Goal: Find specific page/section: Find specific page/section

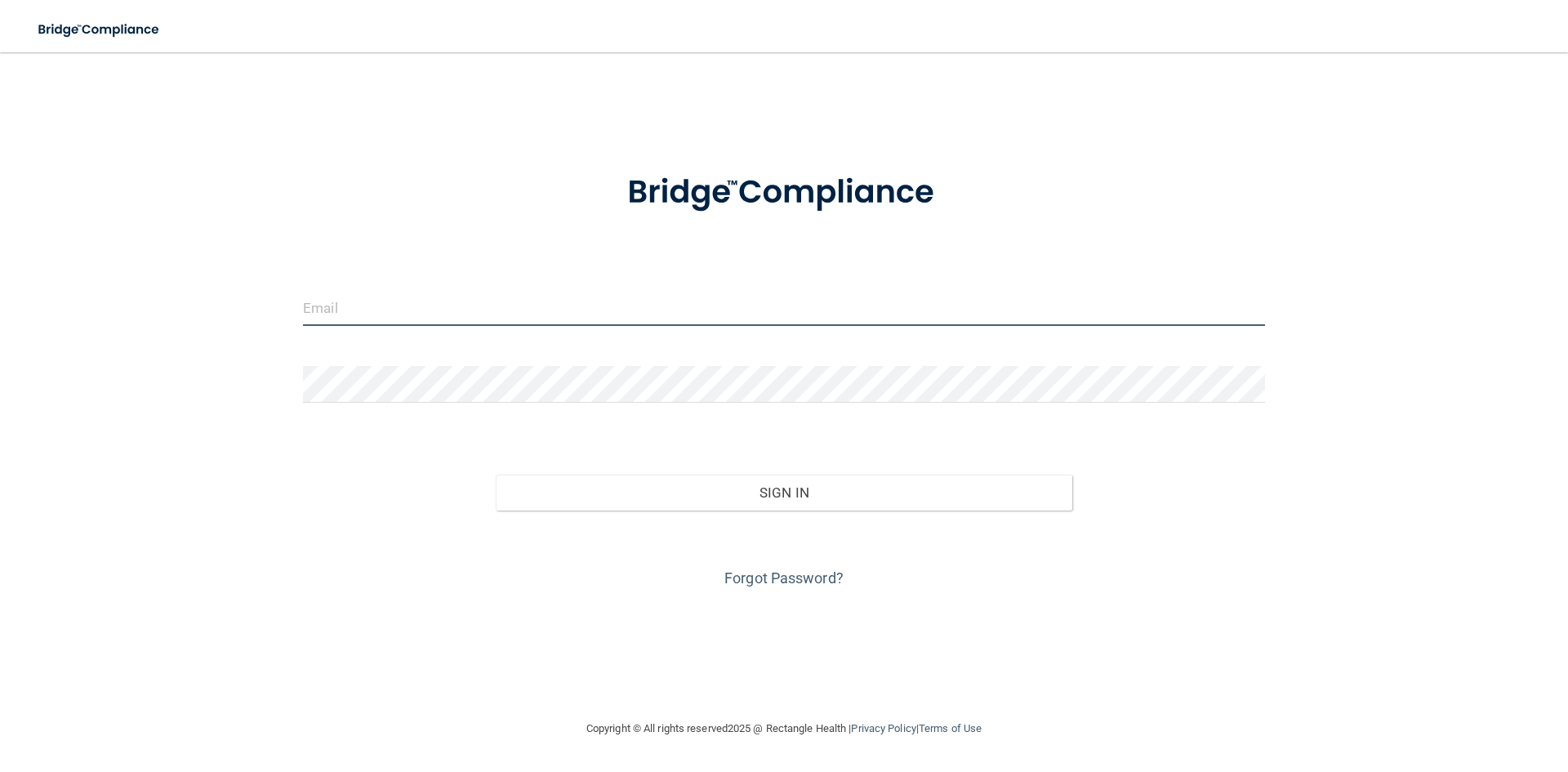
type input "[EMAIL_ADDRESS][DOMAIN_NAME]"
click at [484, 315] on input "[EMAIL_ADDRESS][DOMAIN_NAME]" at bounding box center [784, 307] width 962 height 37
click at [484, 315] on input "donnamnevitt@gmail.com" at bounding box center [784, 307] width 962 height 37
click at [488, 316] on input "donnamnevitt@gmail.com" at bounding box center [784, 307] width 962 height 37
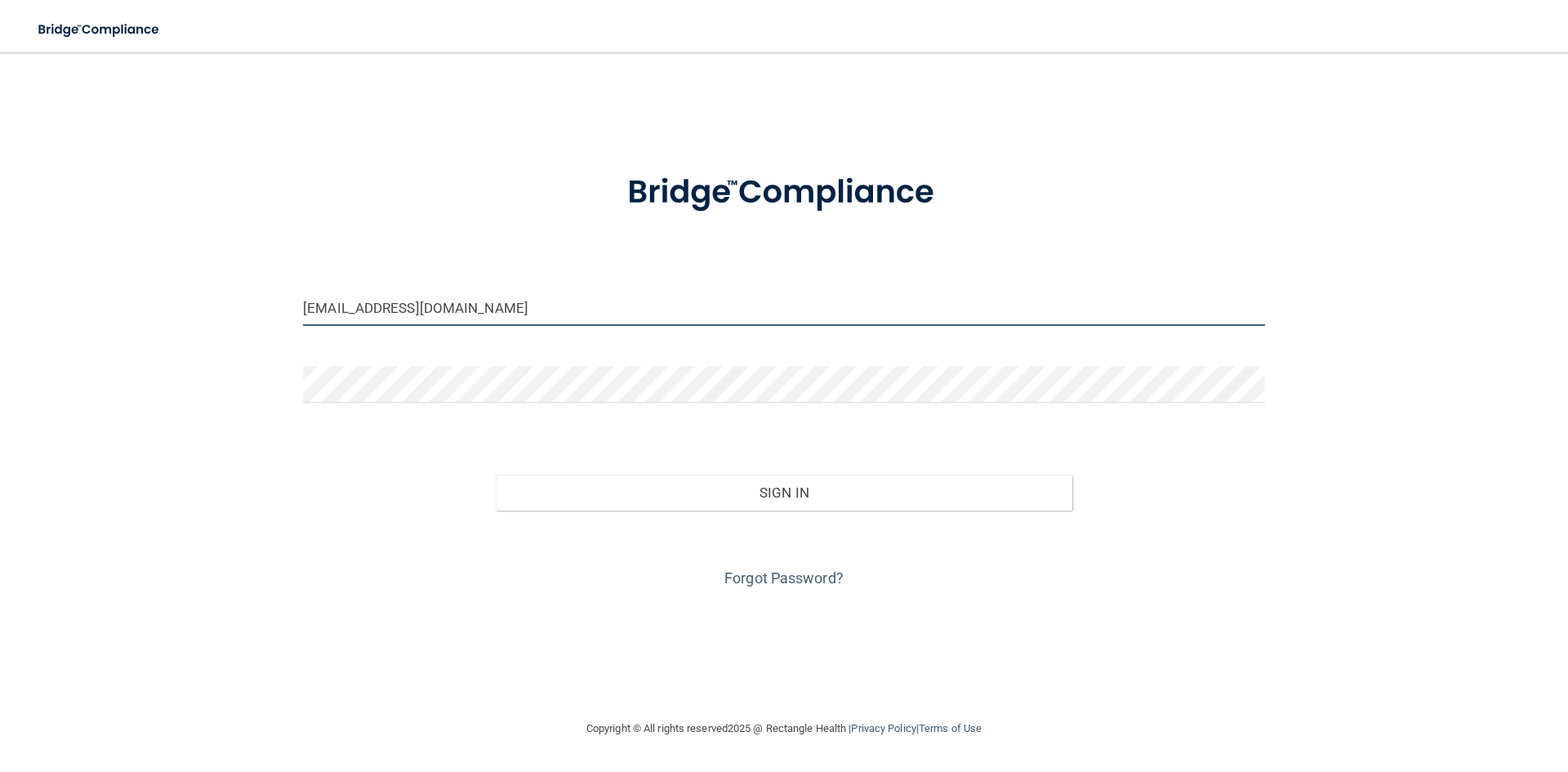
drag, startPoint x: 488, startPoint y: 316, endPoint x: 499, endPoint y: 311, distance: 12.1
click at [493, 315] on input "donnamnevitt@gmail.com" at bounding box center [784, 307] width 962 height 37
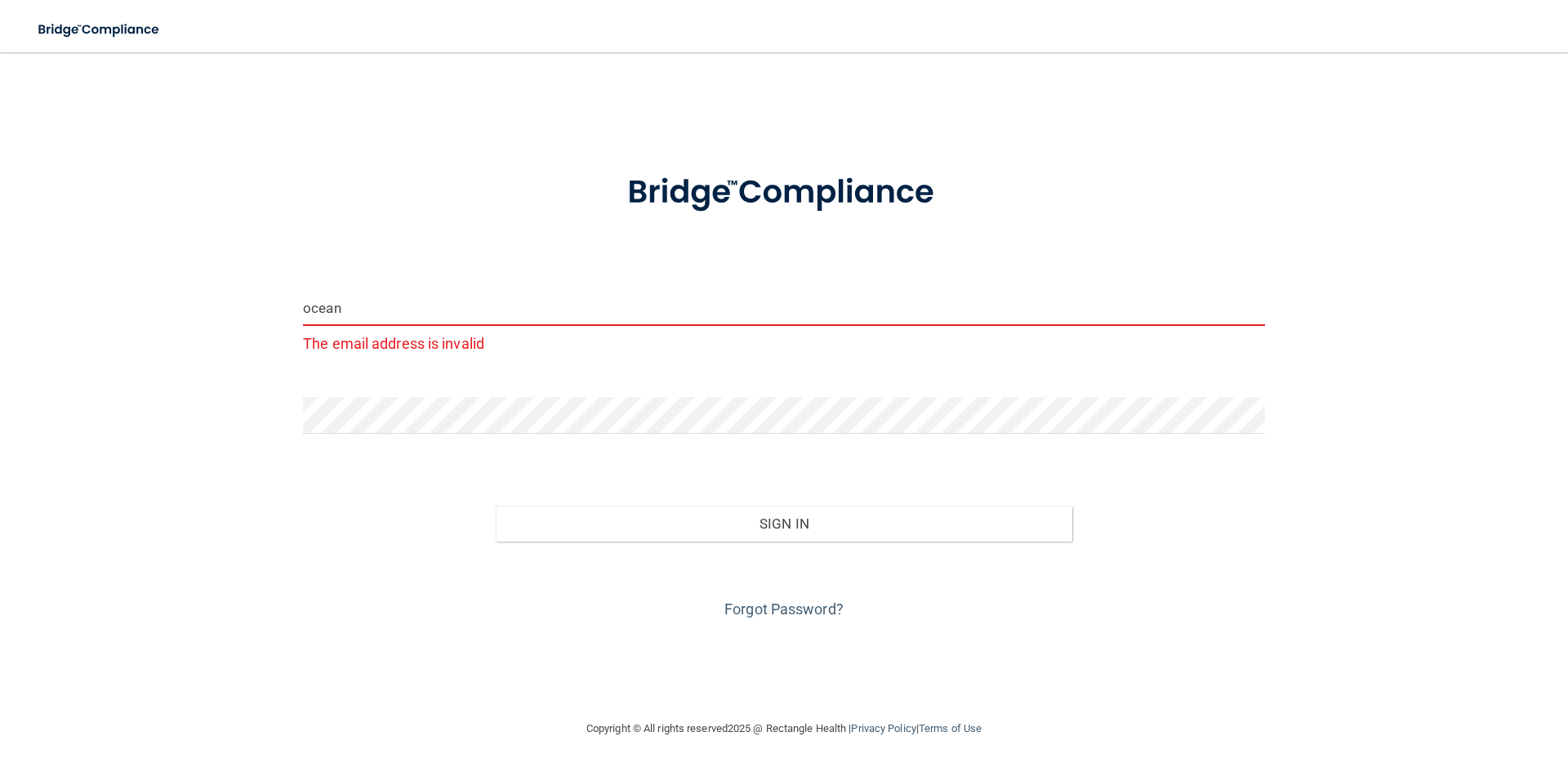
type input "oceansurgery@gmail.com"
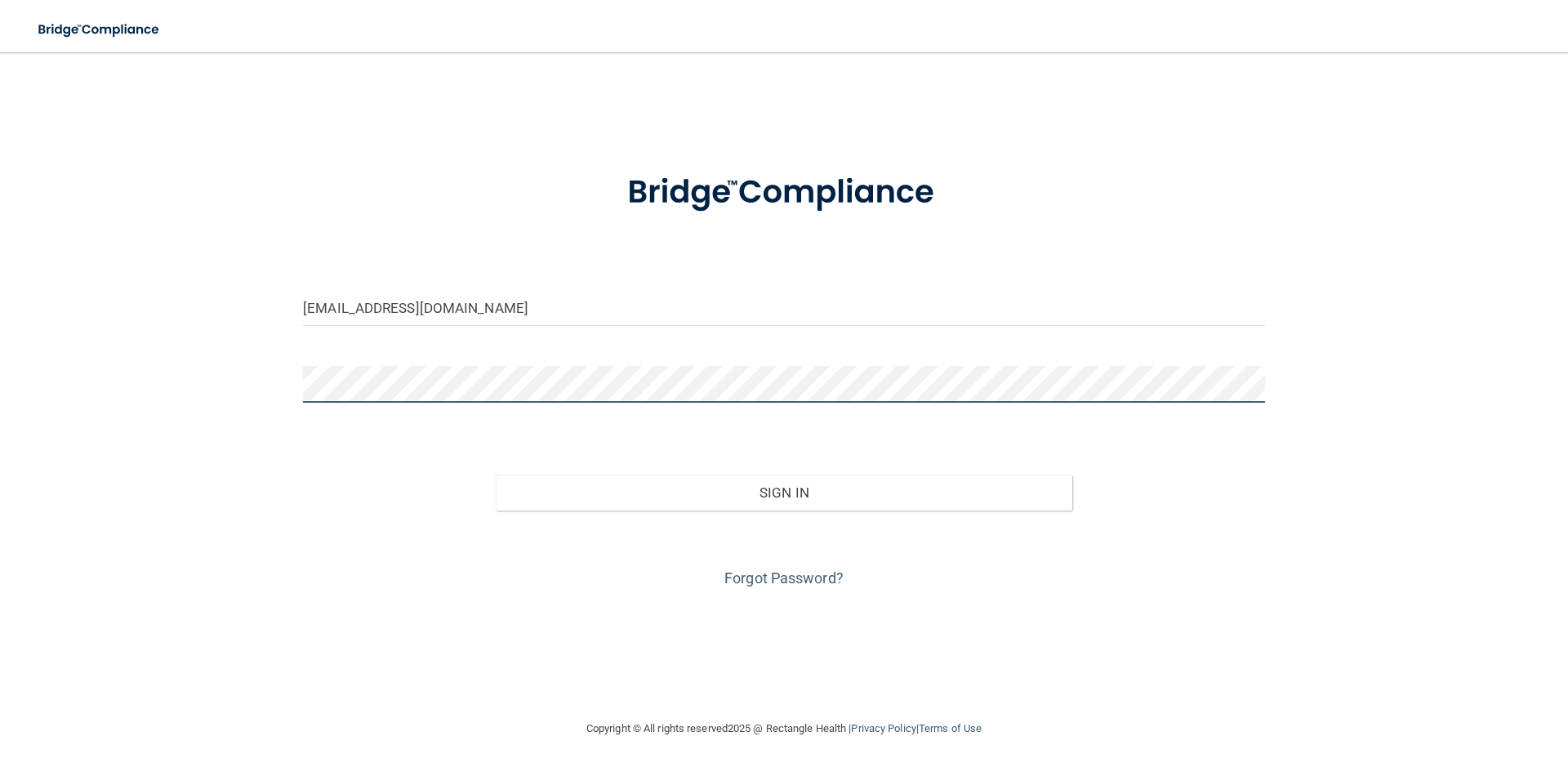
click at [495, 475] on button "Sign In" at bounding box center [784, 493] width 577 height 36
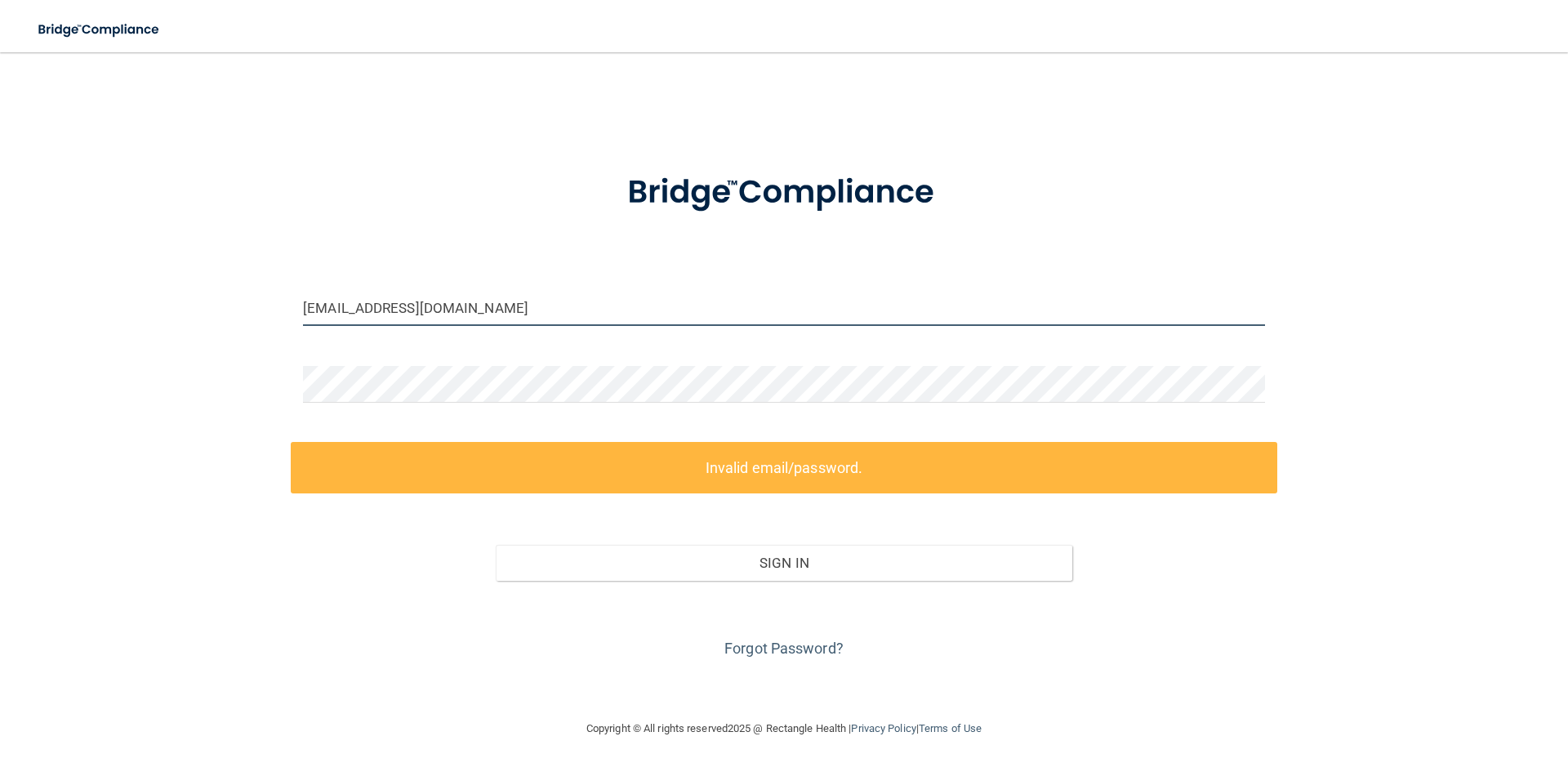
click at [478, 307] on input "oceansurgery@gmail.com" at bounding box center [784, 307] width 962 height 37
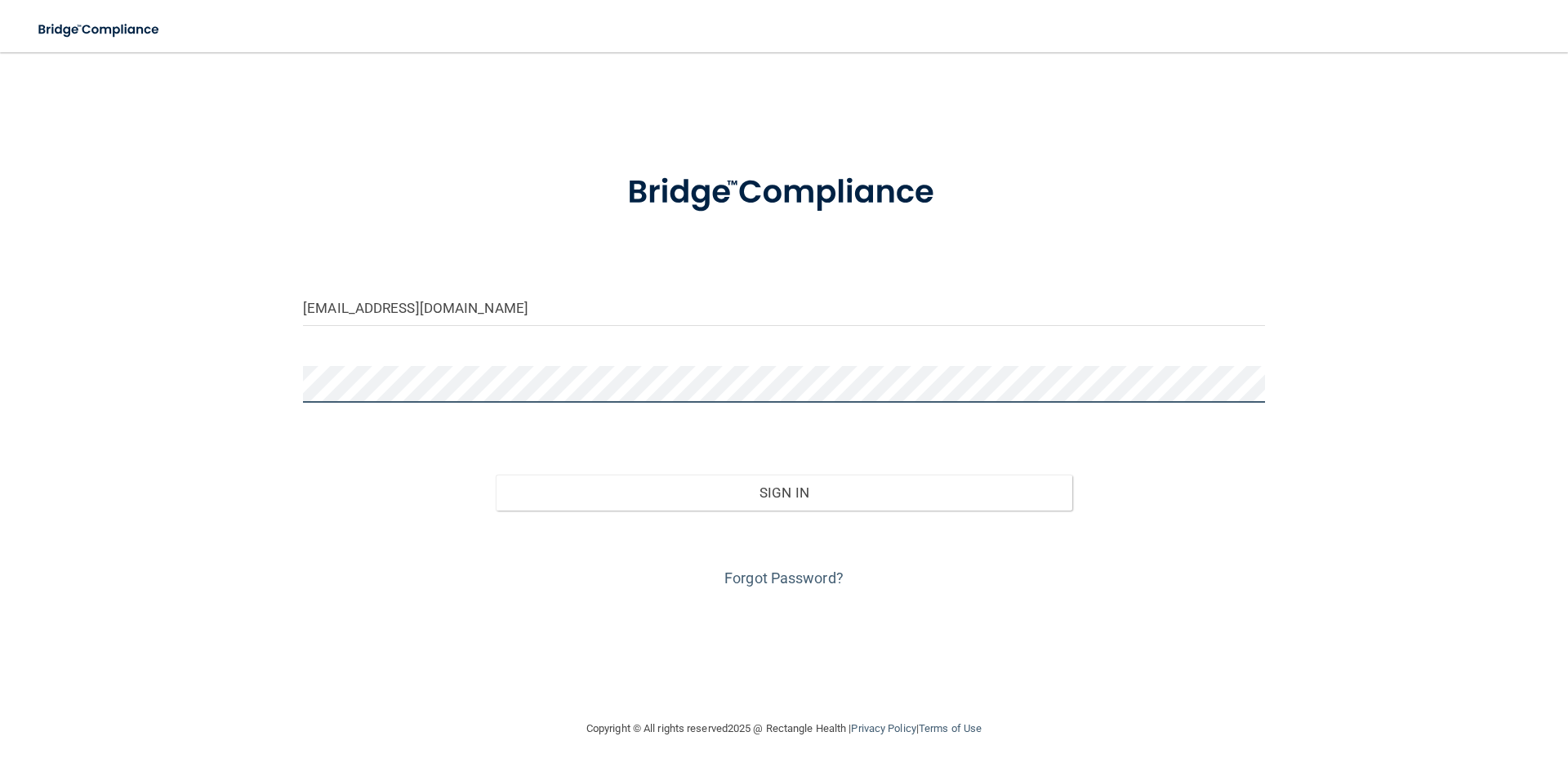
click at [495, 475] on button "Sign In" at bounding box center [784, 493] width 577 height 36
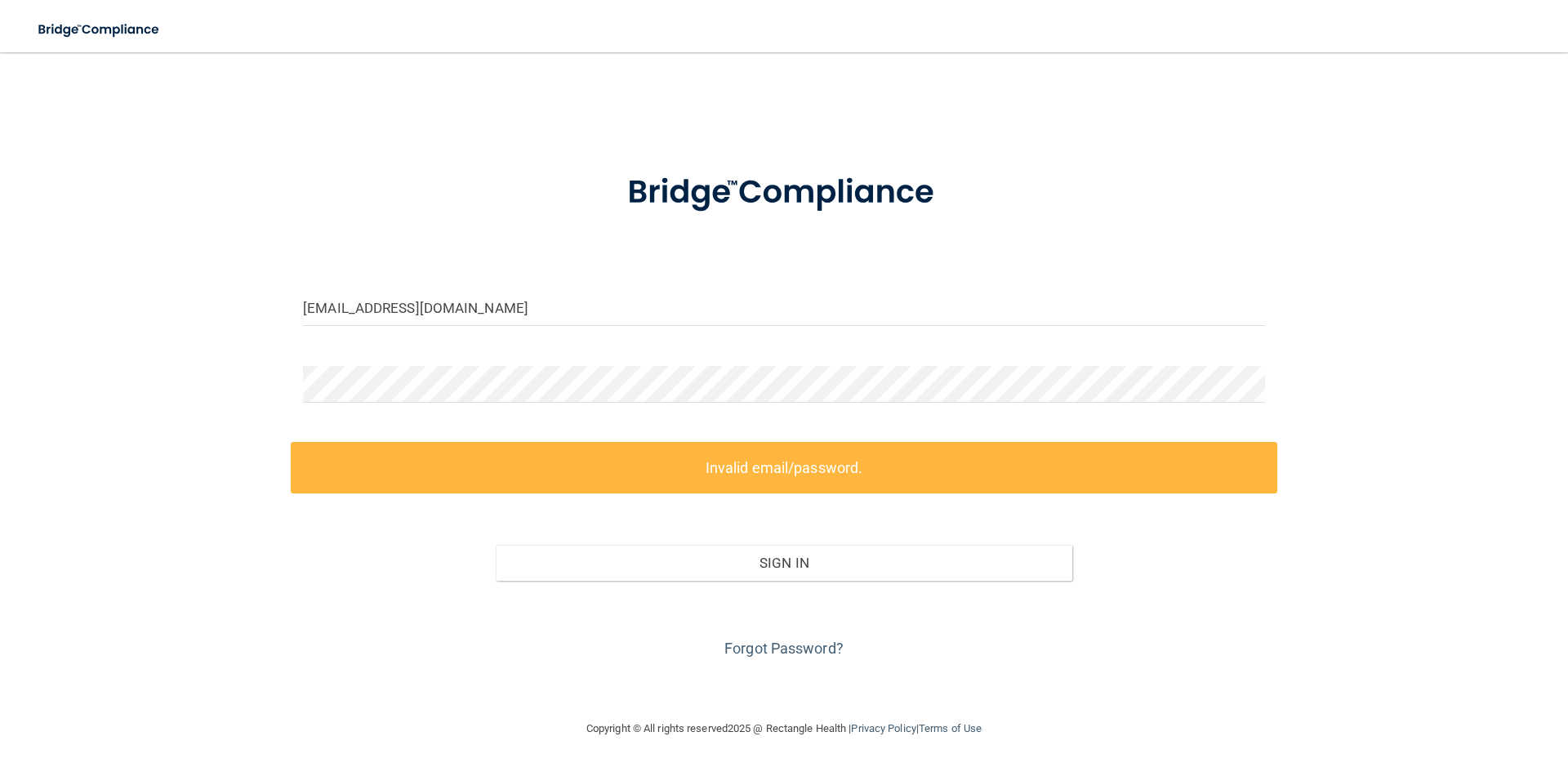
click at [407, 642] on div "Forgot Password?" at bounding box center [784, 621] width 986 height 81
click at [315, 306] on input "allyssa.powell27@yahoo.com" at bounding box center [784, 307] width 962 height 37
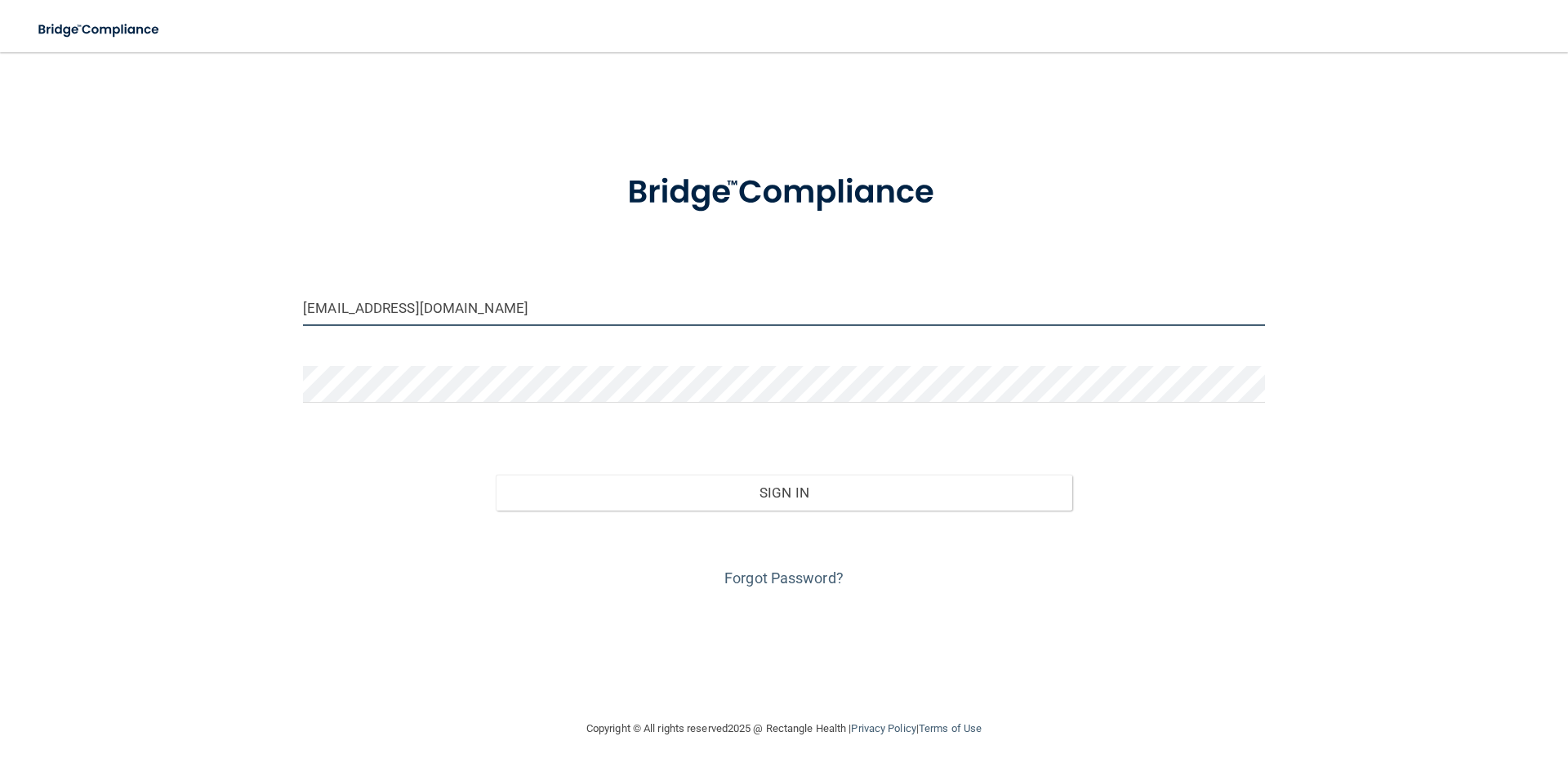
type input "[EMAIL_ADDRESS][DOMAIN_NAME]"
click at [543, 673] on div "alyssa.powell27@yahoo.com Invalid email/password. You don't have permission to …" at bounding box center [784, 385] width 1502 height 634
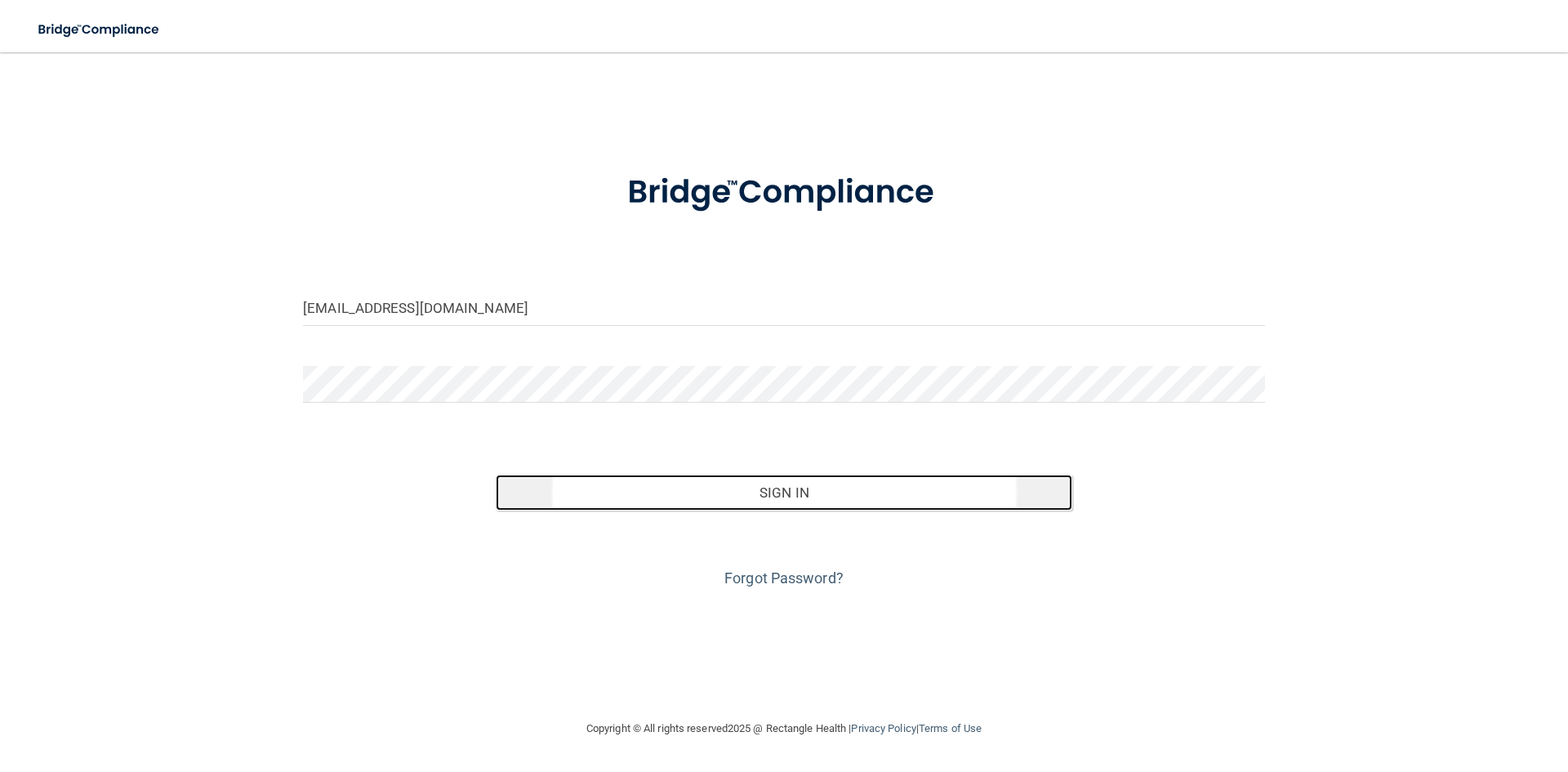
click at [776, 494] on button "Sign In" at bounding box center [784, 493] width 577 height 36
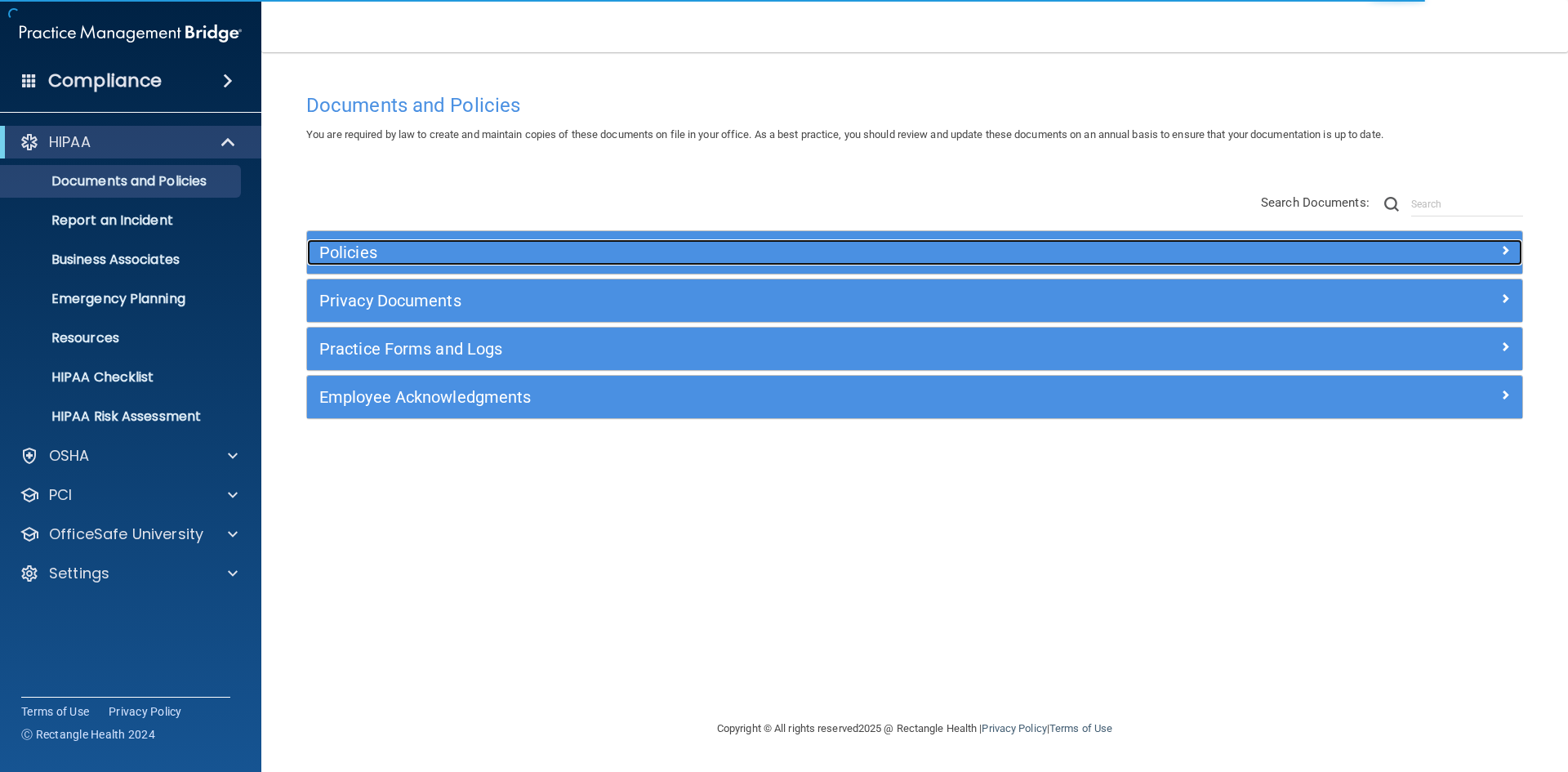
click at [425, 253] on h5 "Policies" at bounding box center [762, 252] width 887 height 18
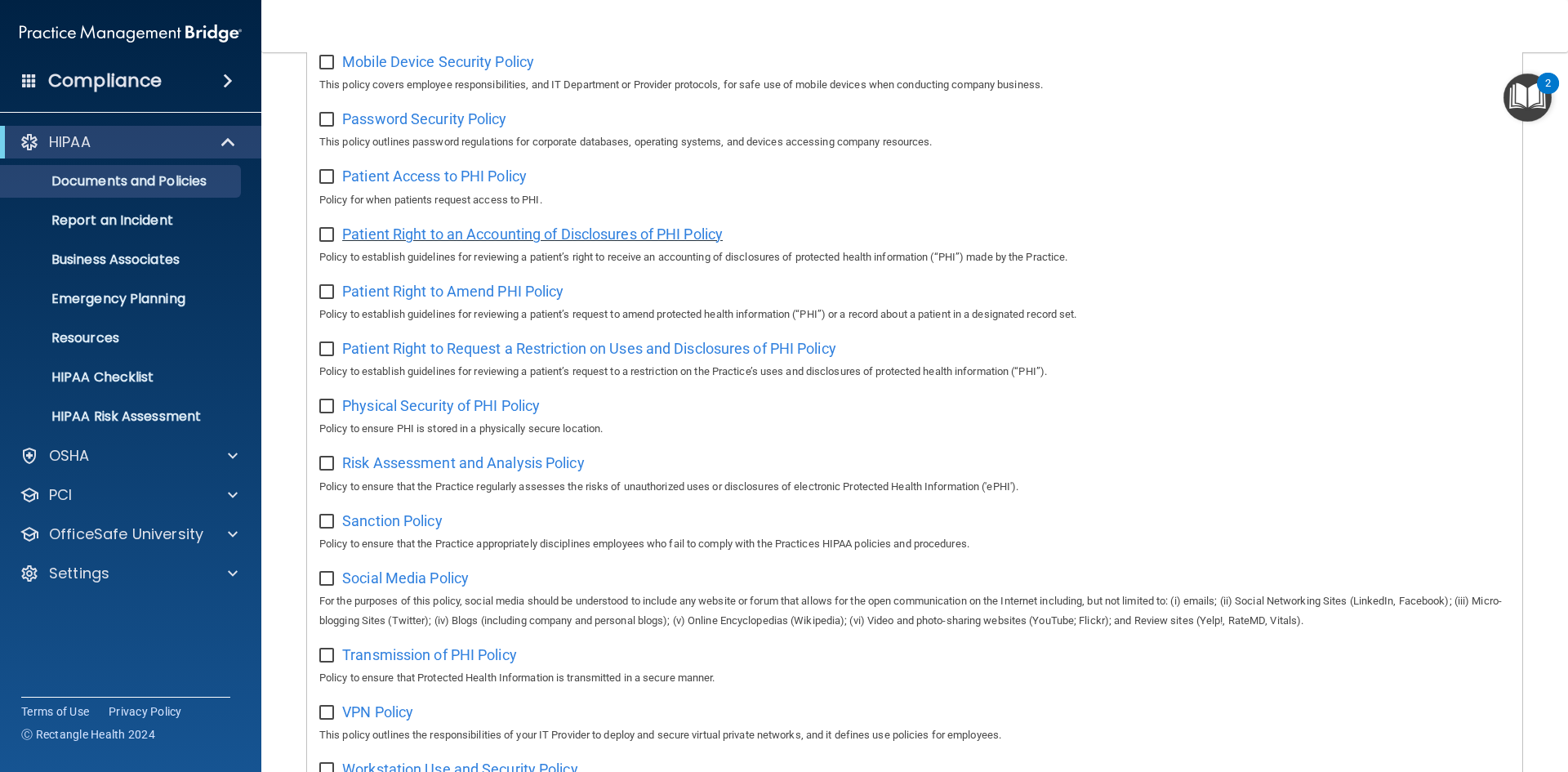
scroll to position [1062, 0]
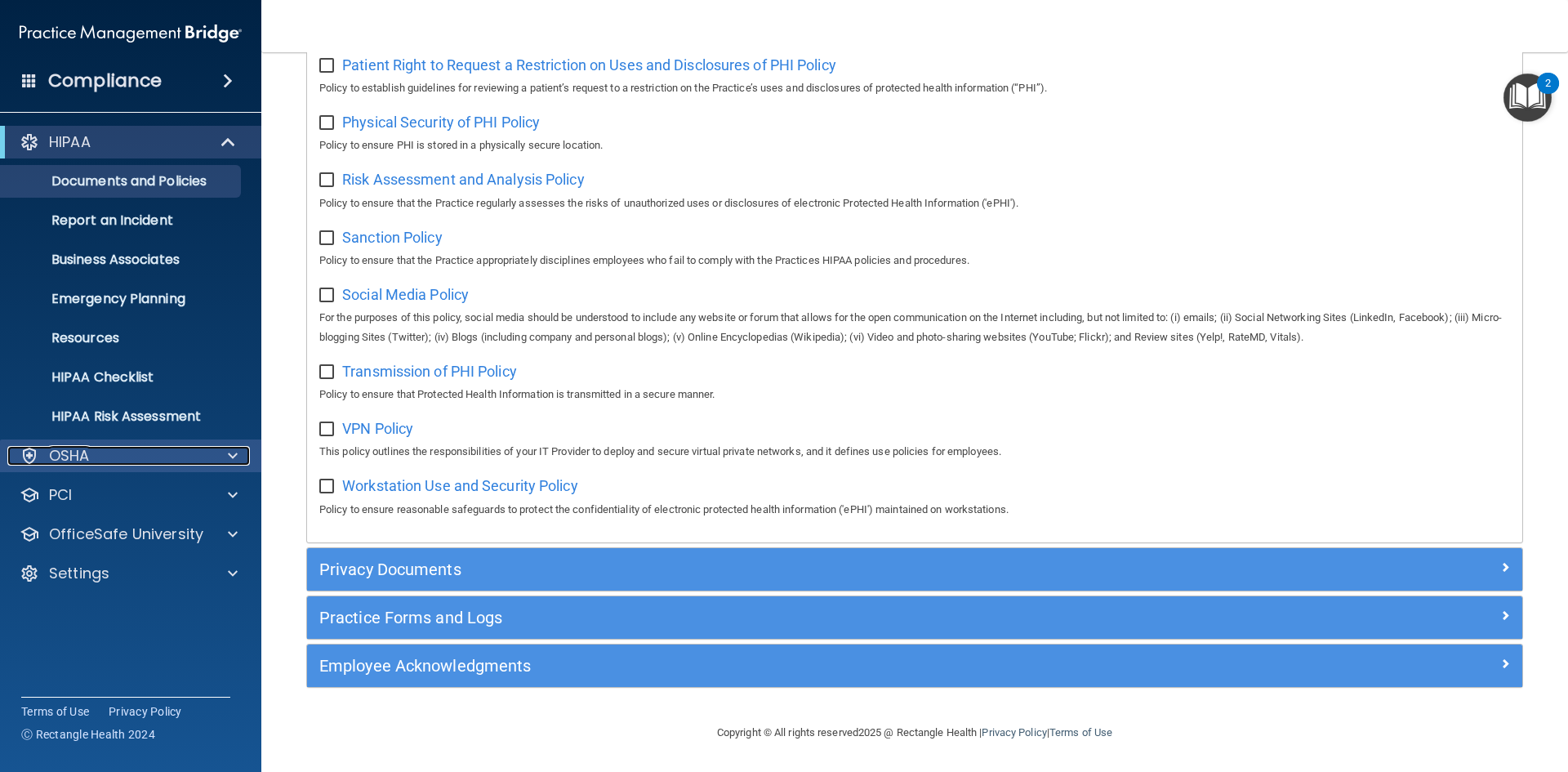
click at [241, 454] on div at bounding box center [230, 456] width 41 height 20
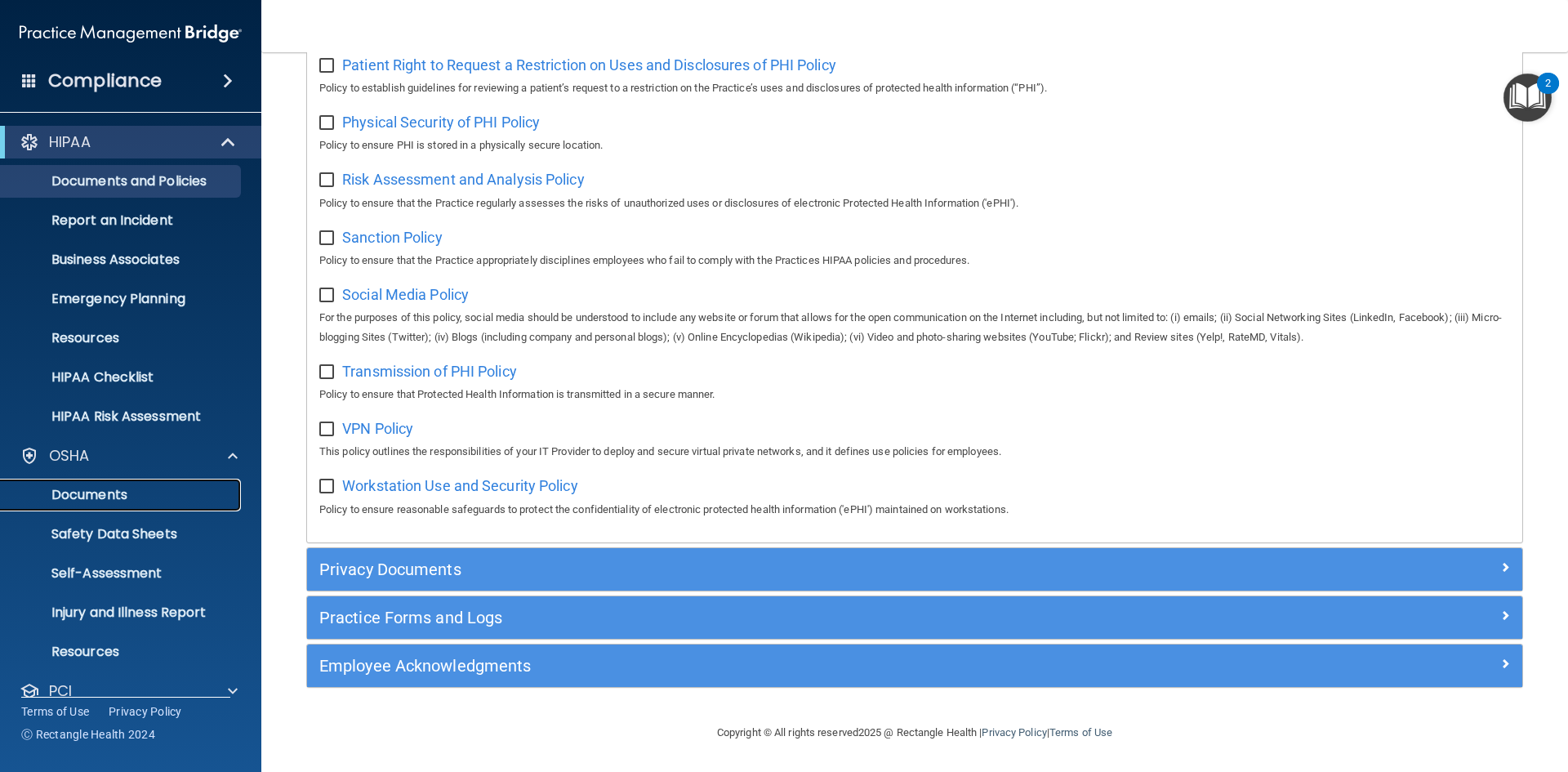
click at [146, 493] on p "Documents" at bounding box center [122, 494] width 223 height 16
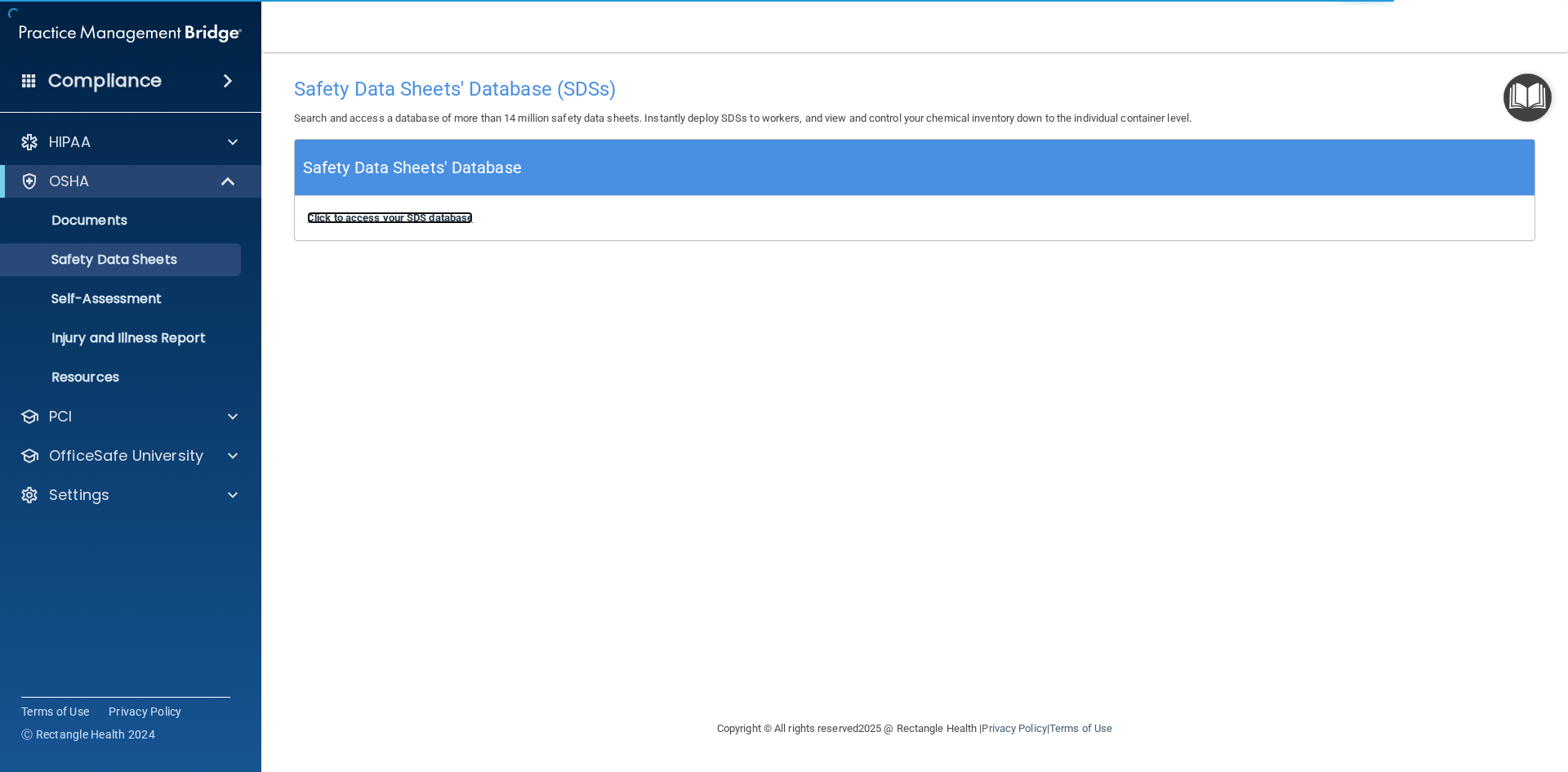
click at [413, 214] on b "Click to access your SDS database" at bounding box center [390, 218] width 165 height 13
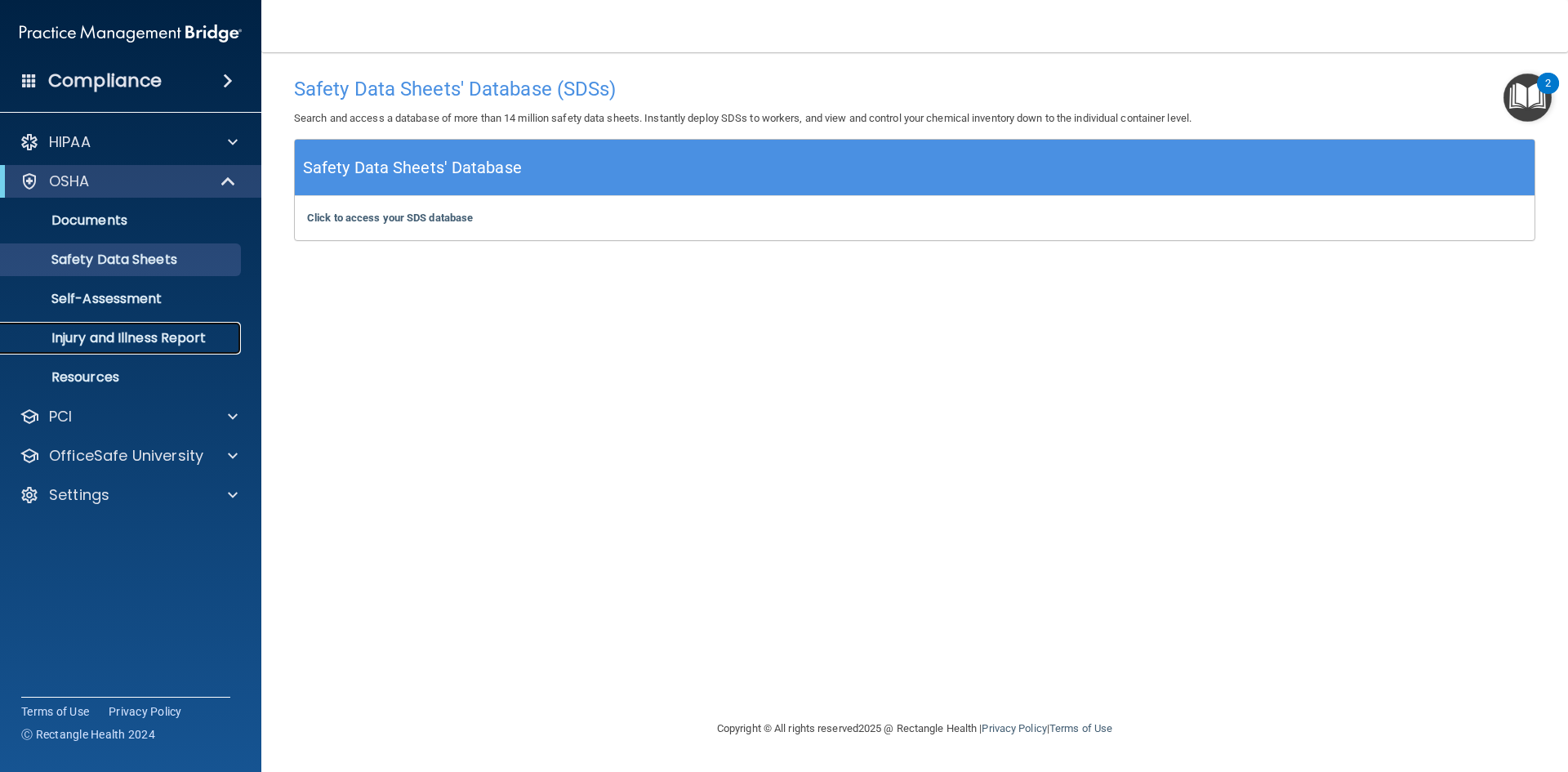
click at [133, 331] on p "Injury and Illness Report" at bounding box center [122, 338] width 223 height 16
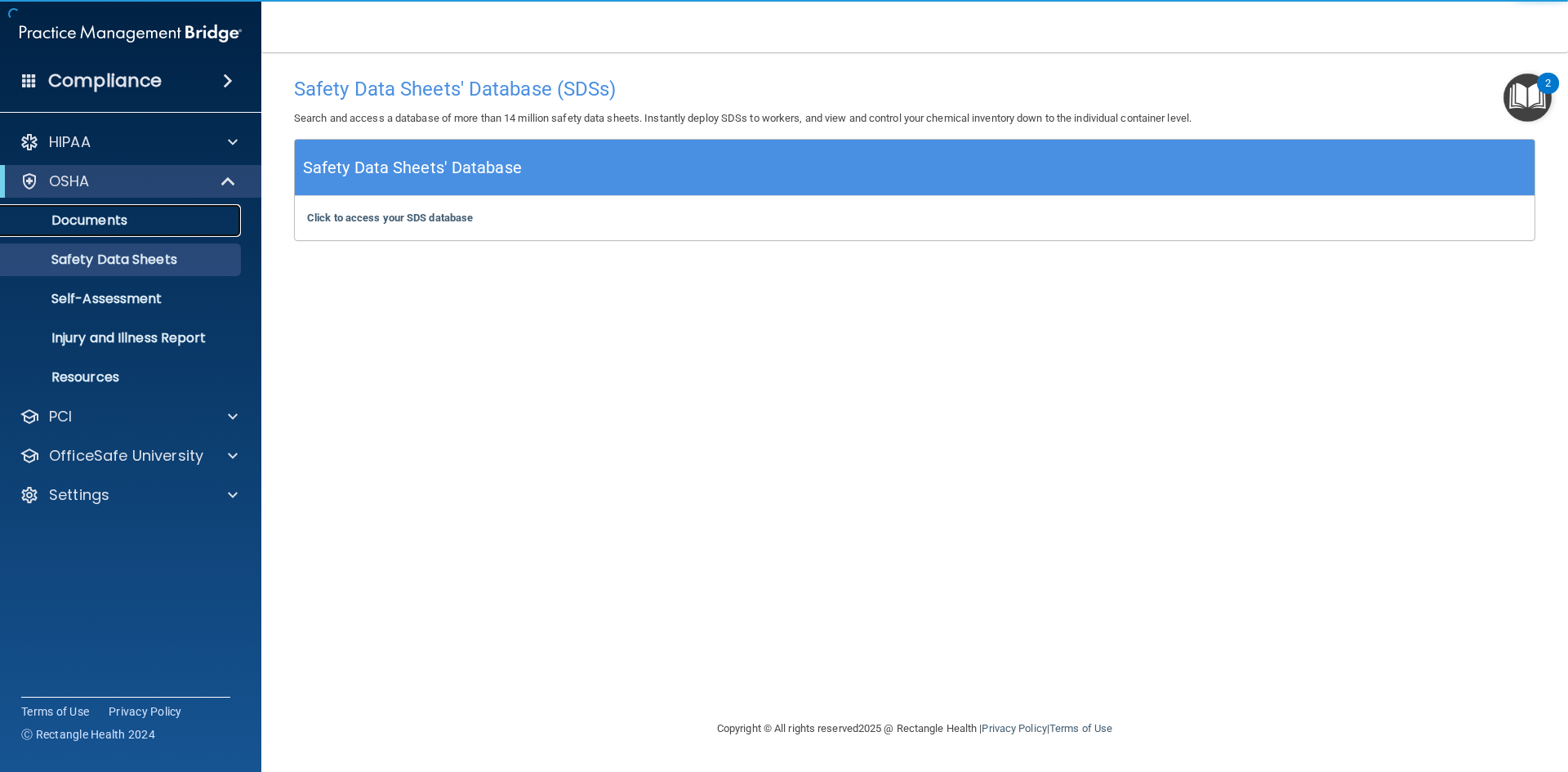
click at [126, 231] on link "Documents" at bounding box center [112, 221] width 258 height 33
